Goal: Transaction & Acquisition: Purchase product/service

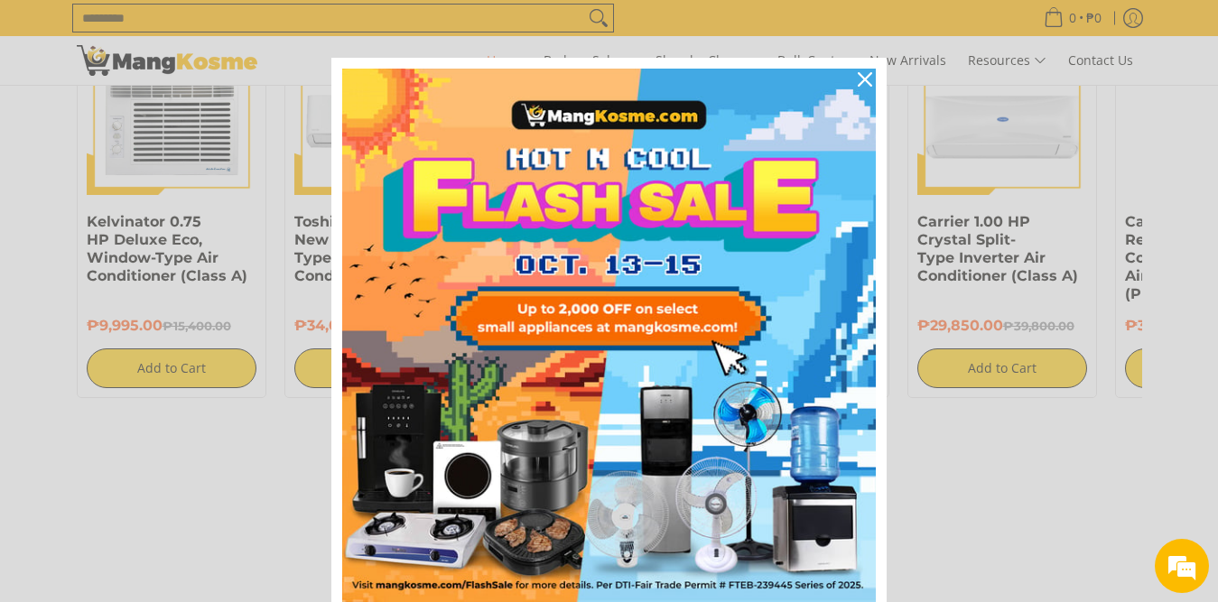
scroll to position [0, 718]
click at [858, 74] on icon "close icon" at bounding box center [865, 79] width 14 height 14
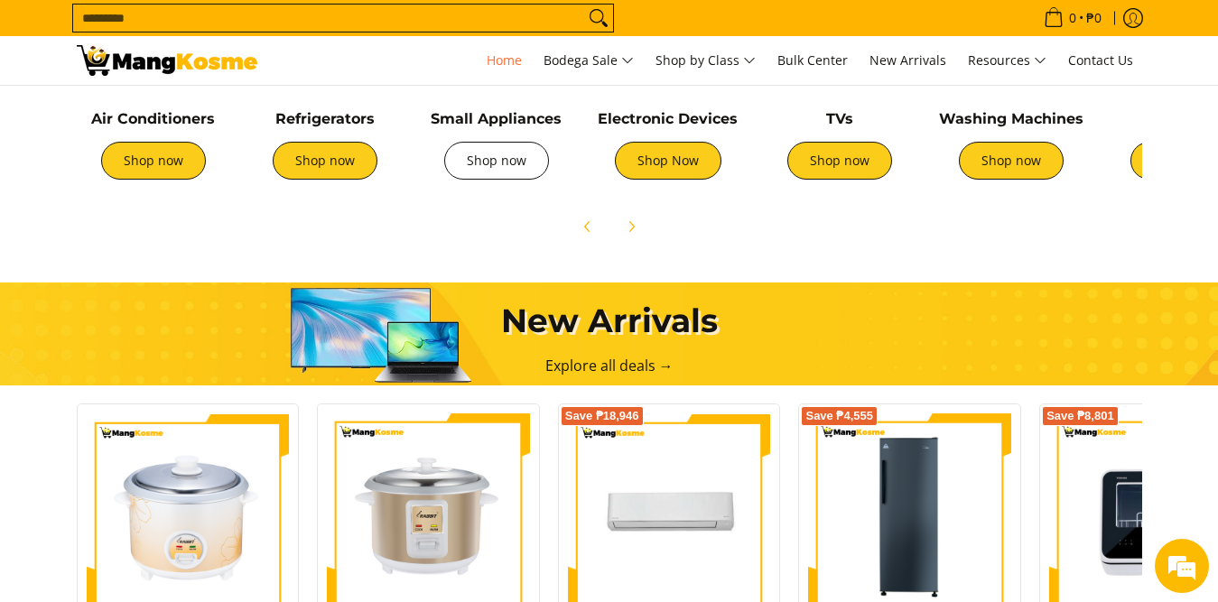
scroll to position [0, 2153]
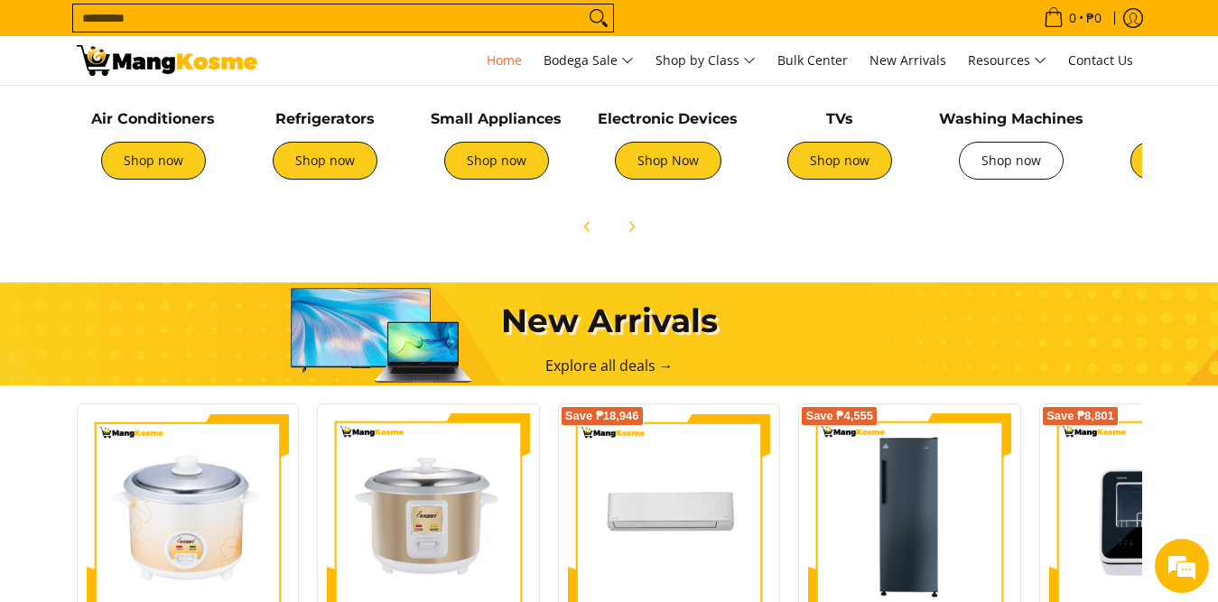
click at [999, 155] on link "Shop now" at bounding box center [1011, 161] width 105 height 38
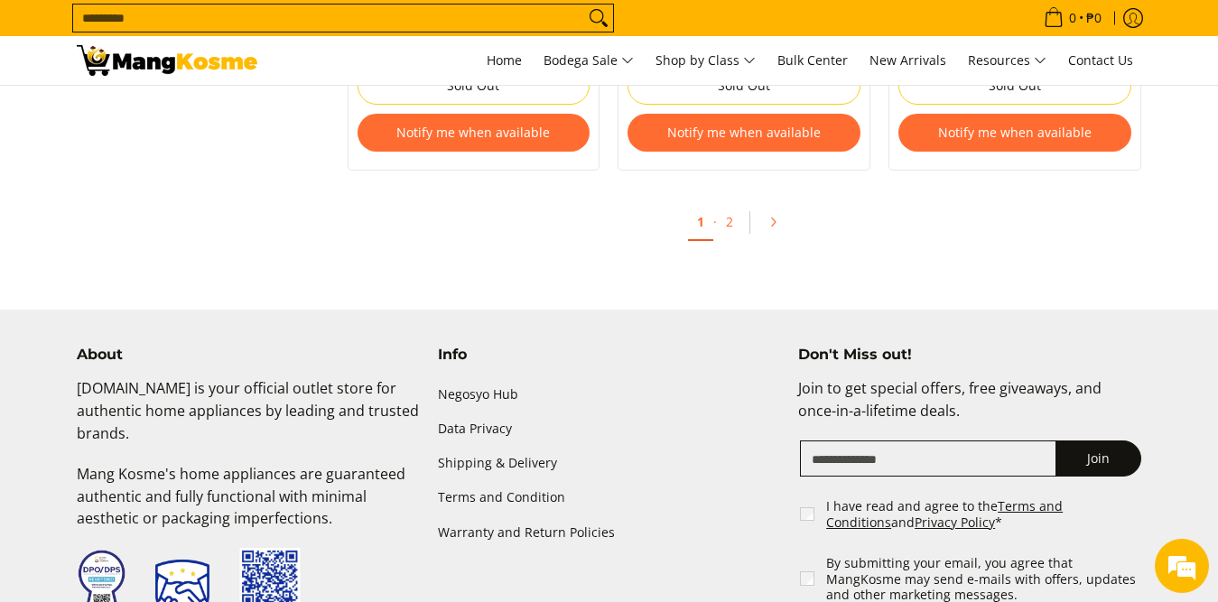
scroll to position [3882, 0]
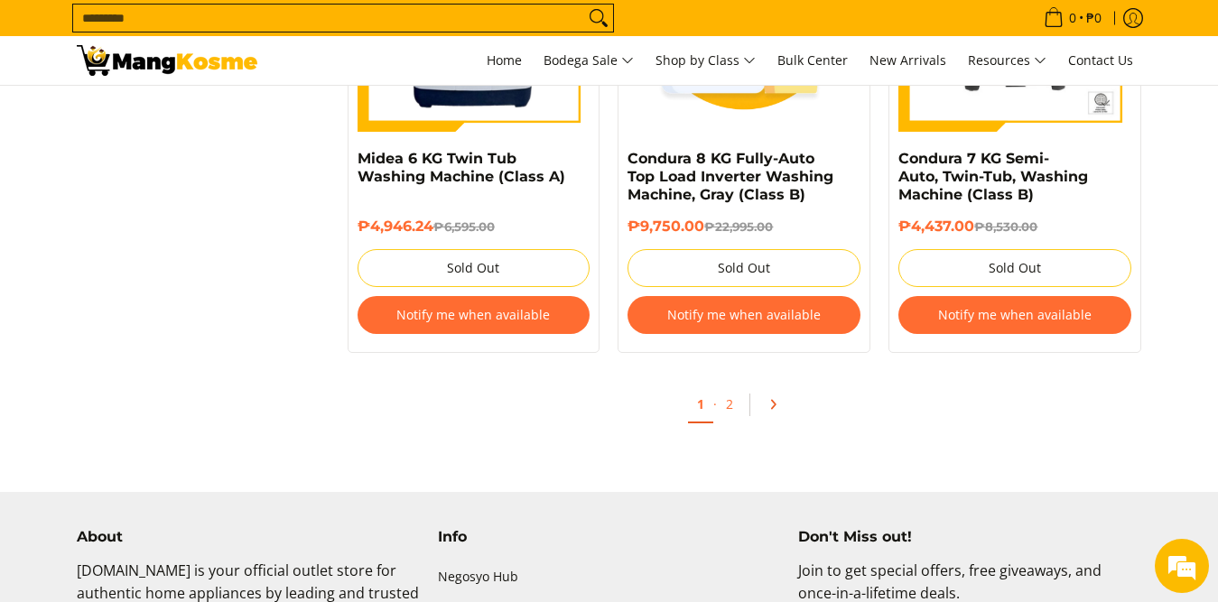
click at [769, 412] on link "Pagination" at bounding box center [778, 404] width 43 height 31
click at [773, 399] on icon "Pagination" at bounding box center [772, 404] width 13 height 13
click at [734, 408] on link "2" at bounding box center [729, 404] width 25 height 37
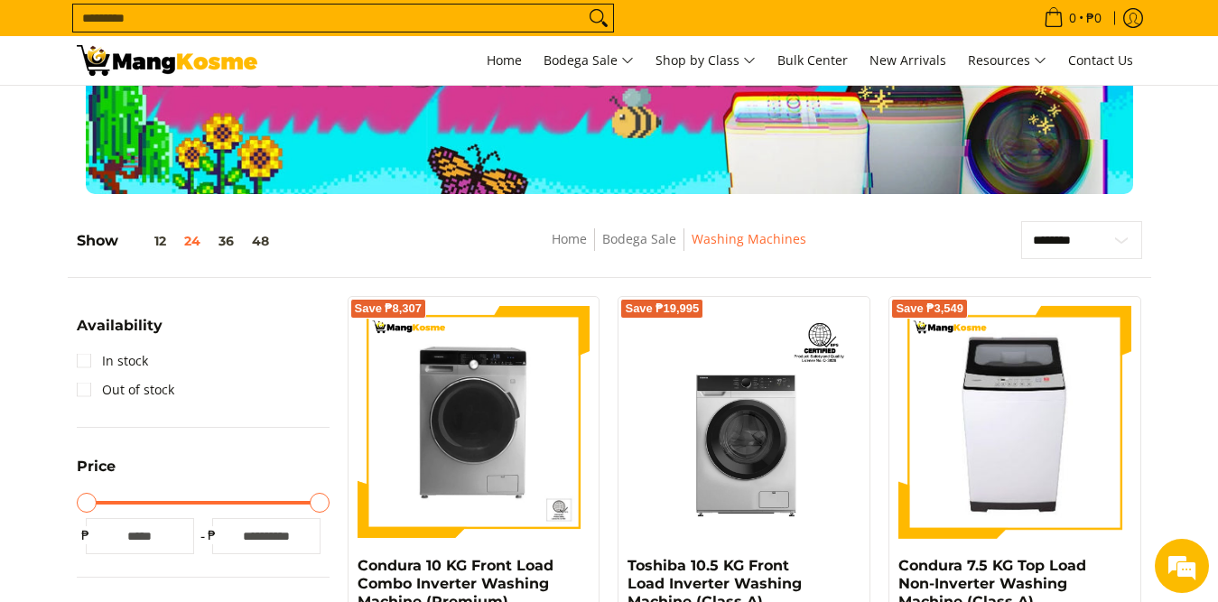
scroll to position [181, 0]
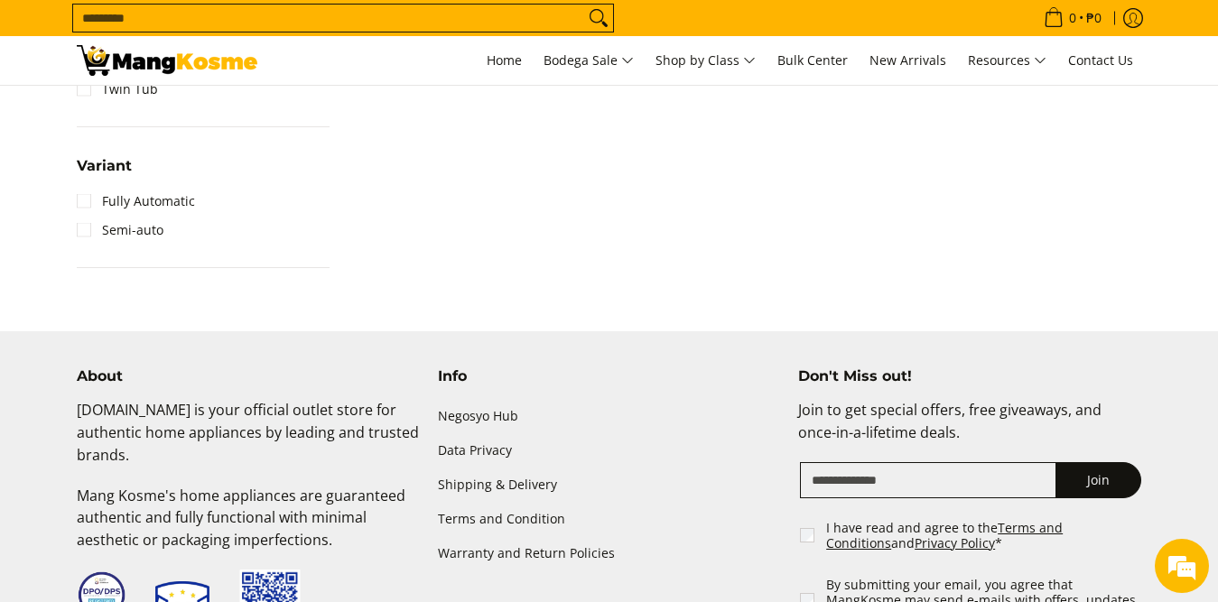
scroll to position [1067, 0]
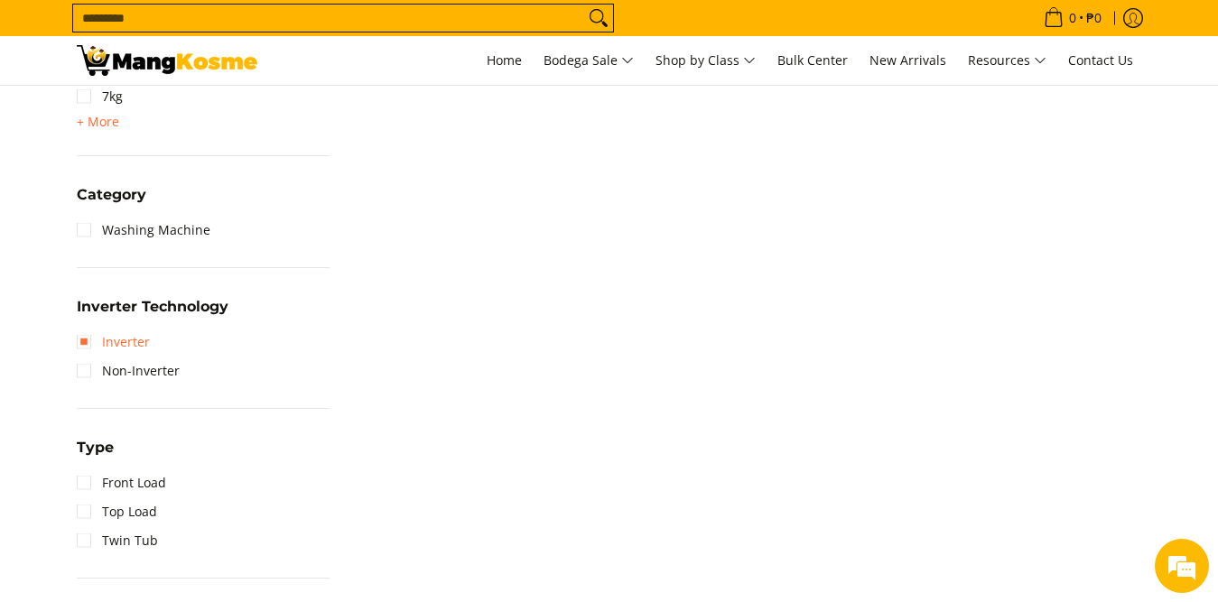
click at [127, 345] on link "Inverter" at bounding box center [113, 342] width 73 height 29
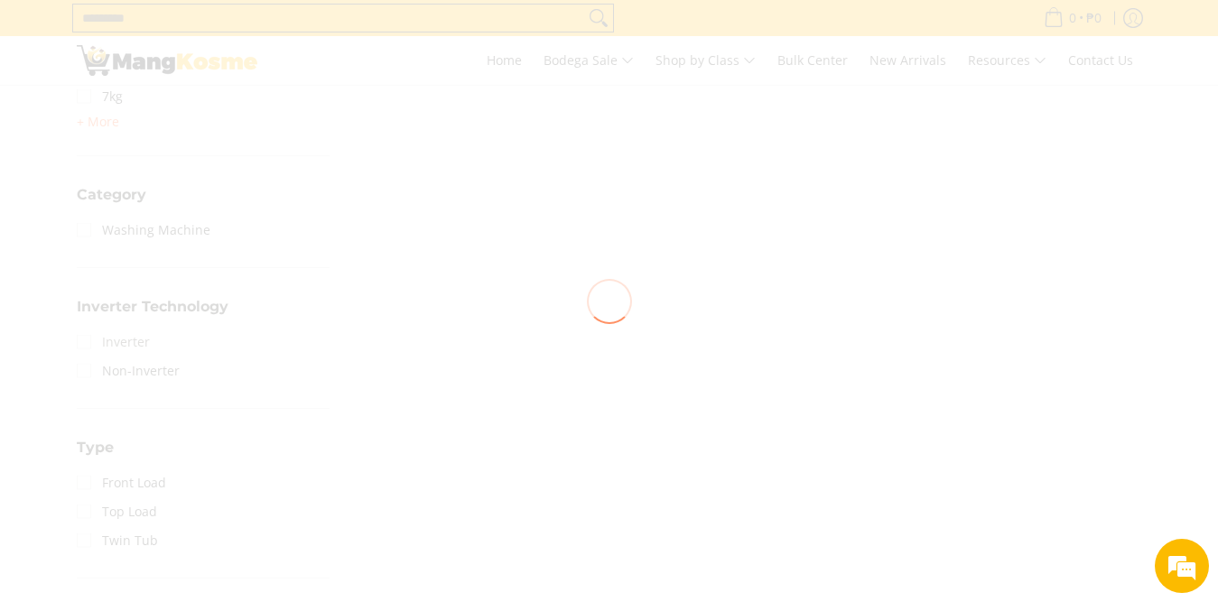
scroll to position [0, 0]
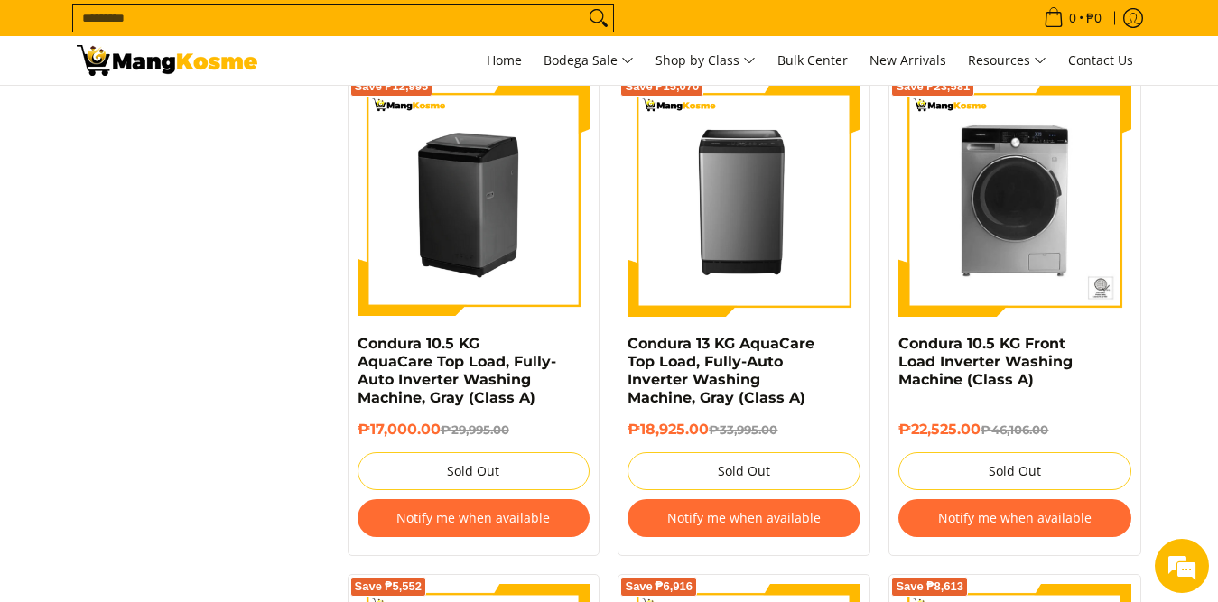
scroll to position [1609, 0]
